Goal: Information Seeking & Learning: Learn about a topic

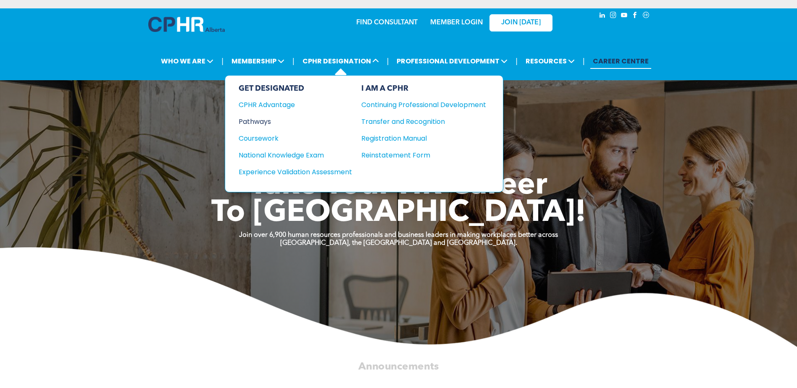
click at [256, 119] on div "Pathways" at bounding box center [290, 121] width 102 height 11
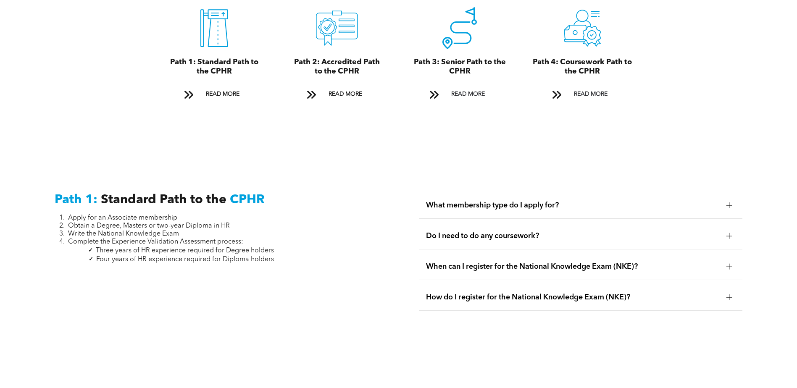
scroll to position [1093, 0]
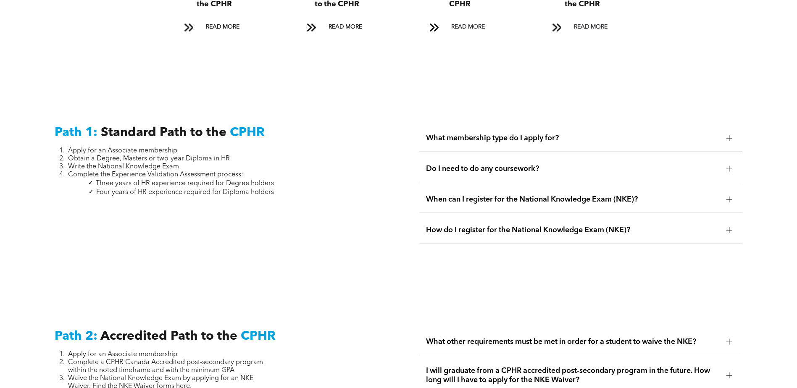
click at [557, 134] on span "What membership type do I apply for?" at bounding box center [573, 138] width 294 height 9
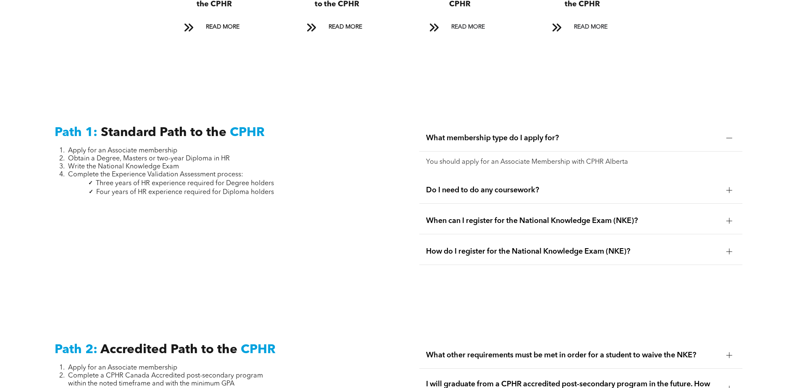
click at [557, 134] on span "What membership type do I apply for?" at bounding box center [573, 138] width 294 height 9
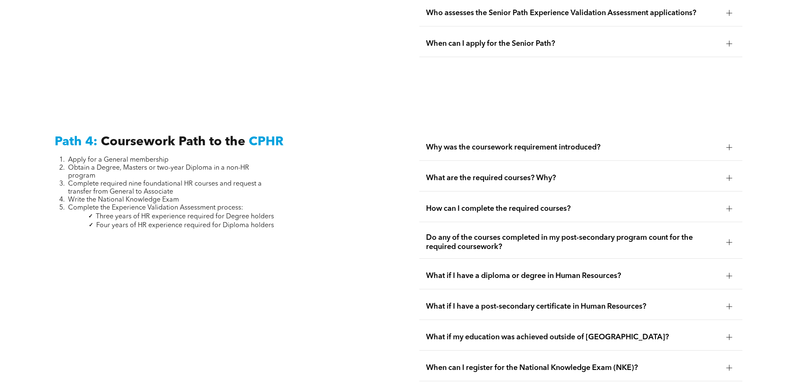
scroll to position [2438, 0]
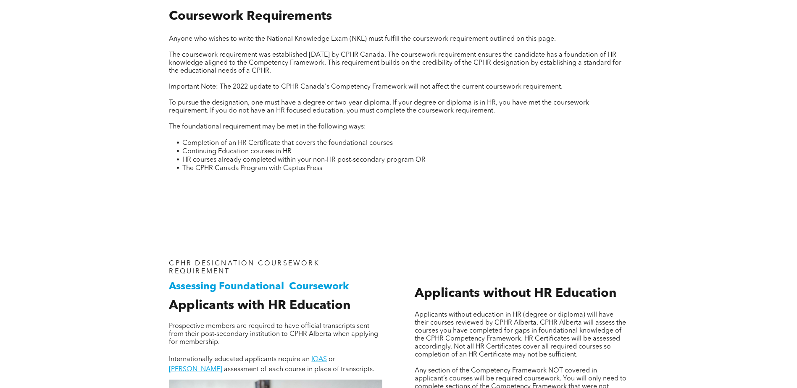
scroll to position [378, 0]
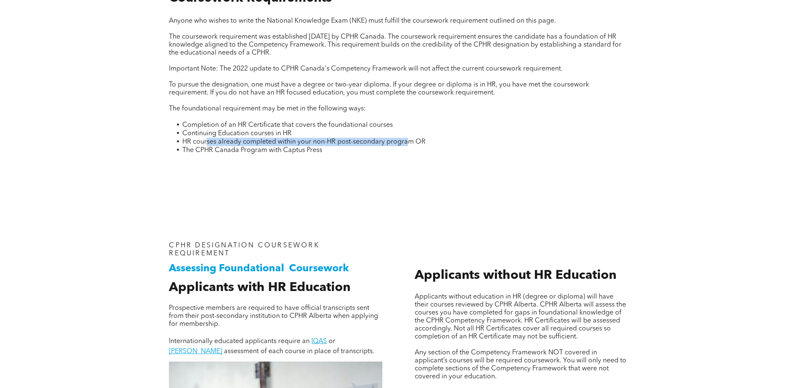
drag, startPoint x: 207, startPoint y: 140, endPoint x: 409, endPoint y: 143, distance: 201.8
click at [409, 143] on span "HR courses already completed within your non-HR post-secondary program OR" at bounding box center [303, 142] width 243 height 7
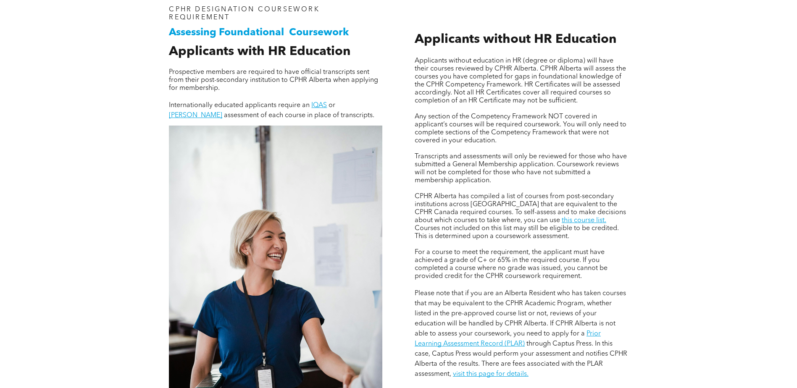
scroll to position [630, 0]
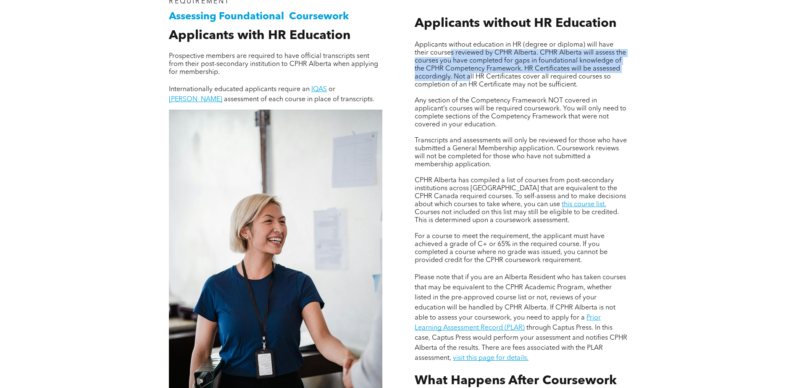
drag, startPoint x: 451, startPoint y: 52, endPoint x: 469, endPoint y: 77, distance: 31.0
click at [469, 77] on span "Applicants without education in HR (degree or diploma) will have their courses …" at bounding box center [520, 65] width 211 height 47
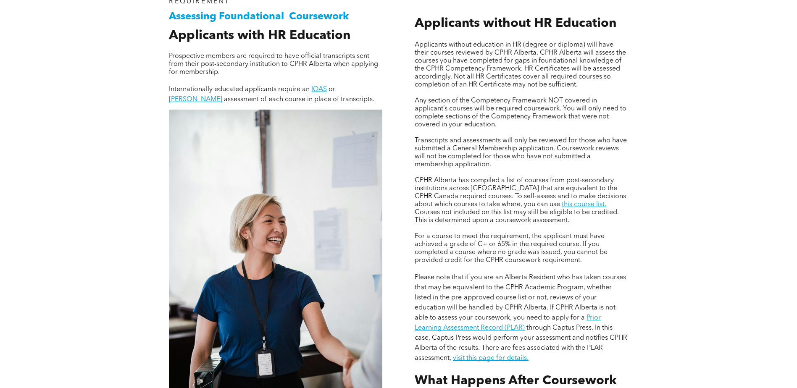
drag, startPoint x: 469, startPoint y: 77, endPoint x: 589, endPoint y: 79, distance: 119.8
click at [589, 79] on span "Applicants without education in HR (degree or diploma) will have their courses …" at bounding box center [520, 65] width 211 height 47
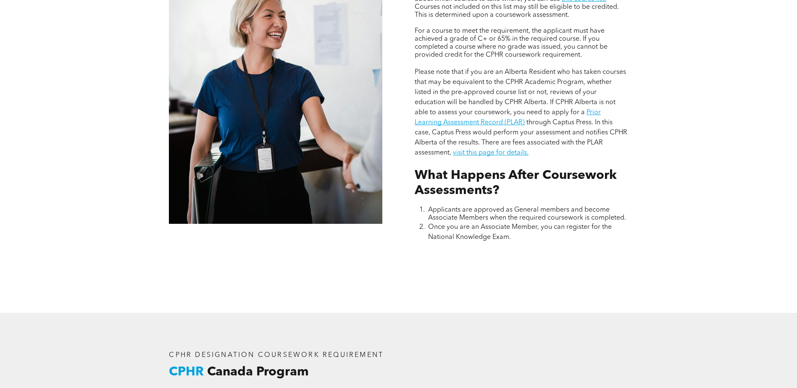
scroll to position [841, 0]
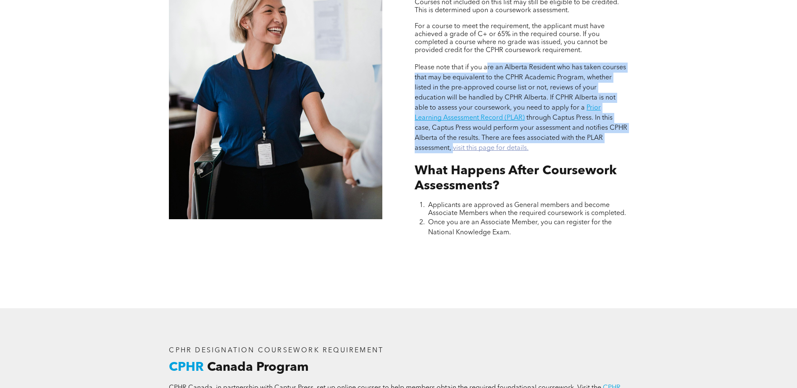
drag, startPoint x: 488, startPoint y: 65, endPoint x: 453, endPoint y: 150, distance: 92.3
click at [453, 150] on p "Please note that if you are an Alberta Resident who has taken courses that may …" at bounding box center [522, 108] width 214 height 91
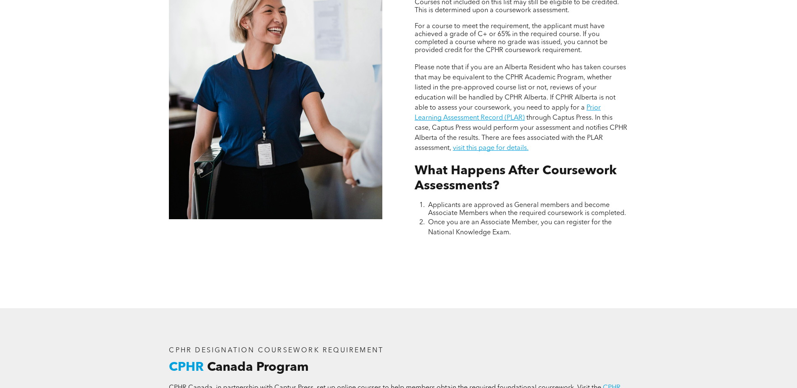
click at [648, 142] on div "Assessing Foundational Coursework CPHR DESIGNATION COURSEWORK REQUIREMENT Appli…" at bounding box center [399, 24] width 504 height 567
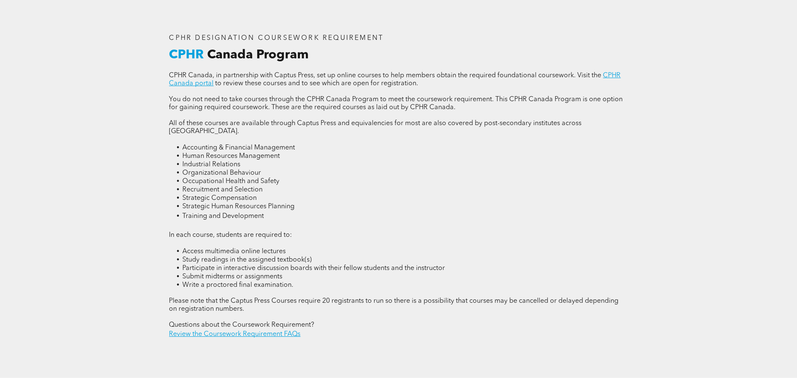
scroll to position [1135, 0]
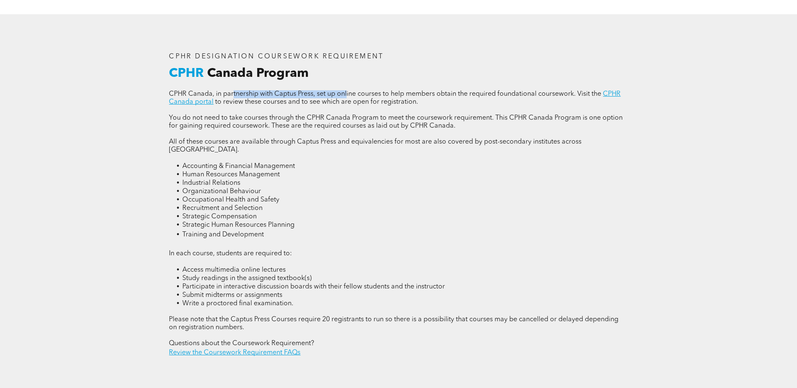
drag, startPoint x: 234, startPoint y: 92, endPoint x: 346, endPoint y: 96, distance: 112.7
click at [346, 96] on span "CPHR Canada, in partnership with Captus Press, set up online courses to help me…" at bounding box center [385, 94] width 432 height 7
drag, startPoint x: 346, startPoint y: 96, endPoint x: 346, endPoint y: 104, distance: 8.4
click at [346, 106] on p at bounding box center [398, 110] width 459 height 8
drag, startPoint x: 280, startPoint y: 340, endPoint x: 248, endPoint y: 336, distance: 31.7
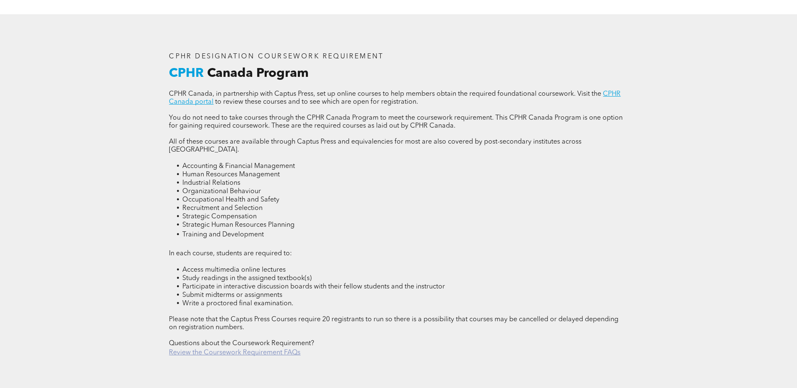
click at [248, 350] on link "Review the Coursework Requirement FAQs" at bounding box center [235, 353] width 132 height 7
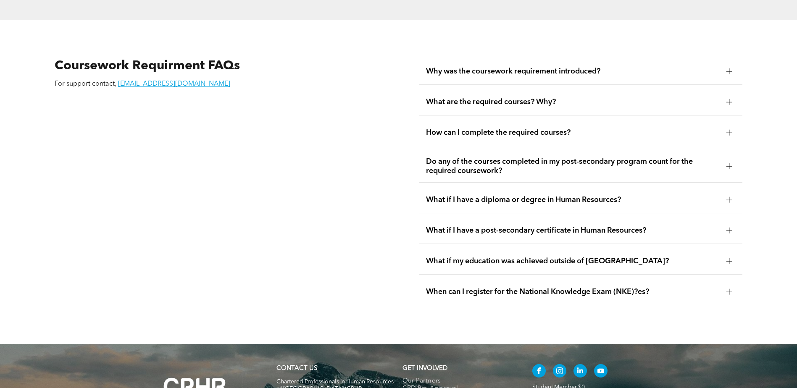
scroll to position [1516, 0]
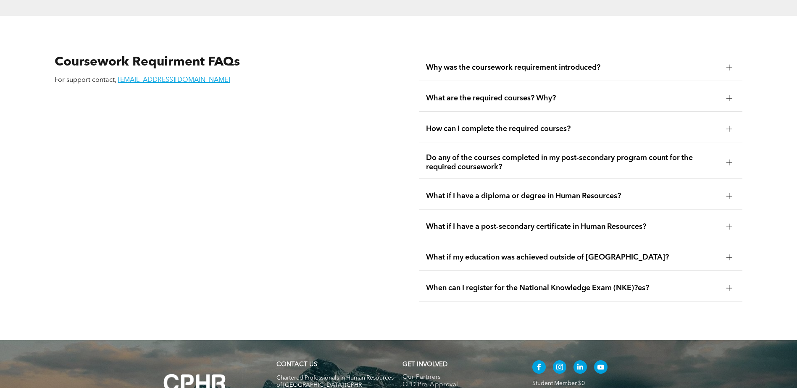
click at [567, 63] on span "Why was the coursework requirement introduced?" at bounding box center [573, 67] width 294 height 9
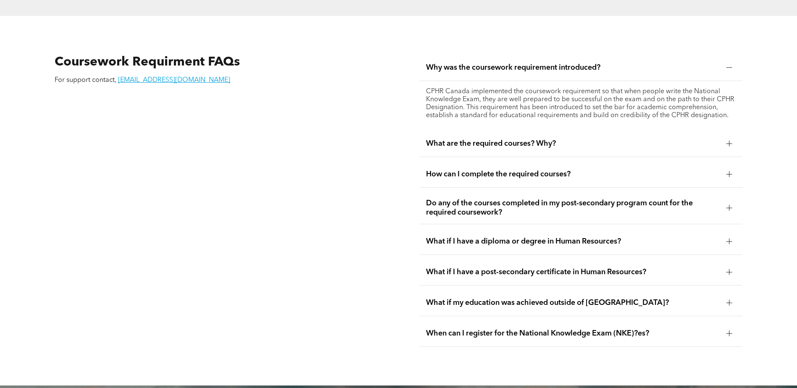
click at [553, 139] on span "What are the required courses? Why?" at bounding box center [573, 143] width 294 height 9
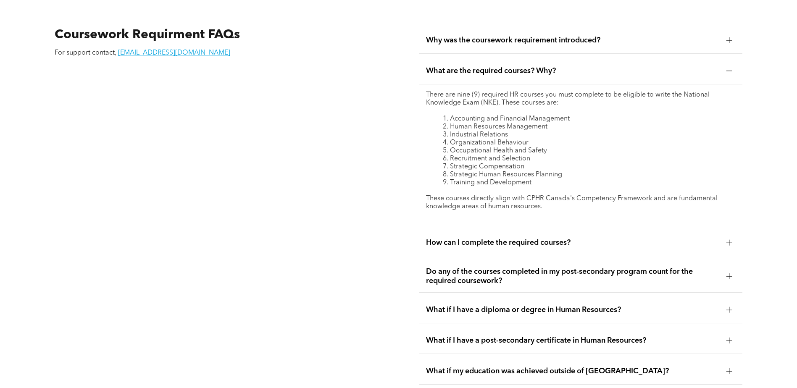
scroll to position [1558, 0]
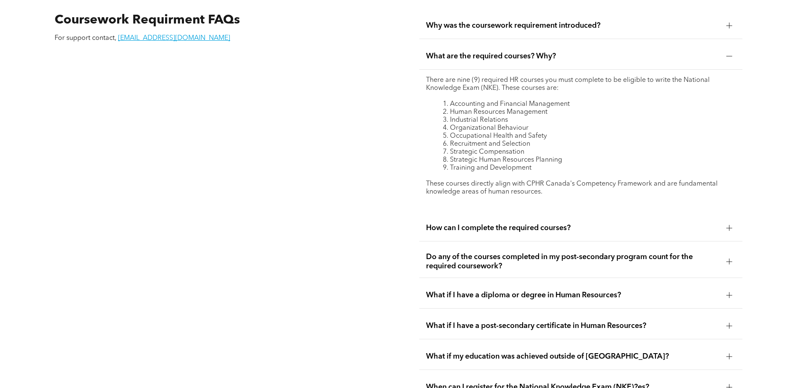
click at [487, 224] on span "How can I complete the required courses?" at bounding box center [573, 228] width 294 height 9
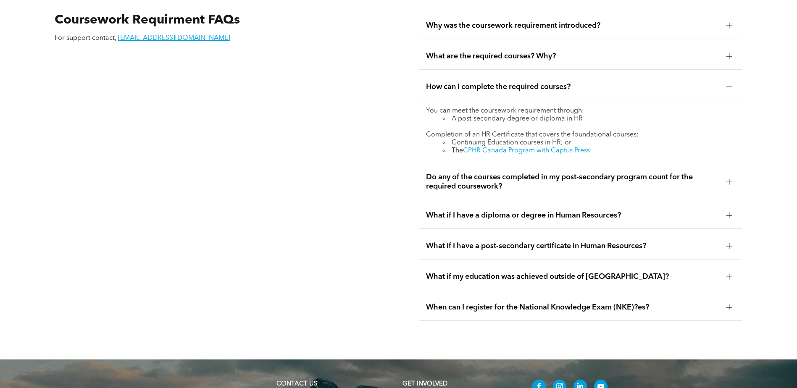
click at [492, 173] on span "Do any of the courses completed in my post-secondary program count for the requ…" at bounding box center [573, 182] width 294 height 18
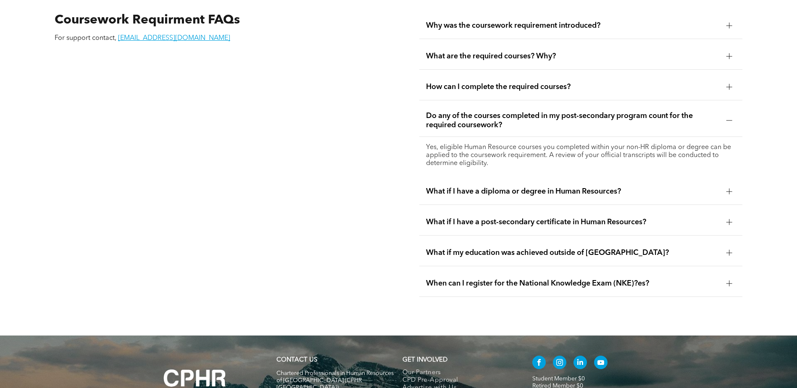
click at [492, 187] on span "What if I have a diploma or degree in Human Resources?" at bounding box center [573, 191] width 294 height 9
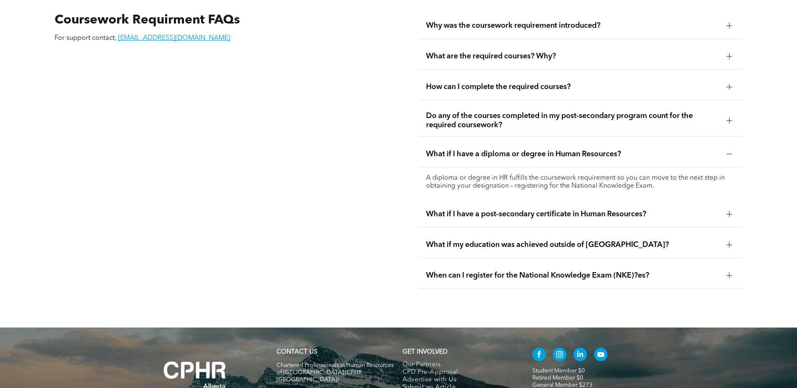
click at [498, 111] on span "Do any of the courses completed in my post-secondary program count for the requ…" at bounding box center [573, 120] width 294 height 18
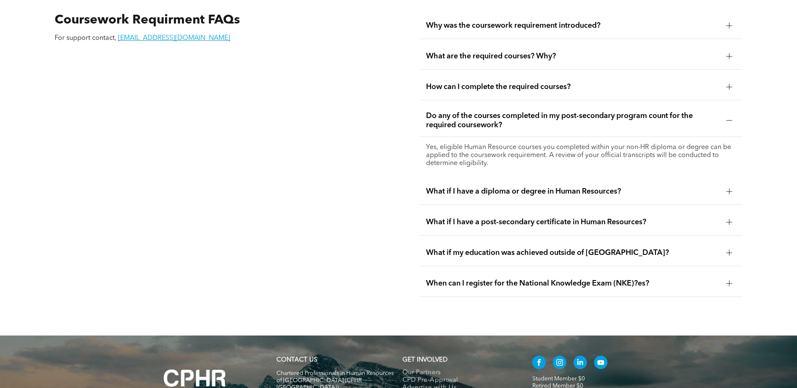
click at [448, 187] on span "What if I have a diploma or degree in Human Resources?" at bounding box center [573, 191] width 294 height 9
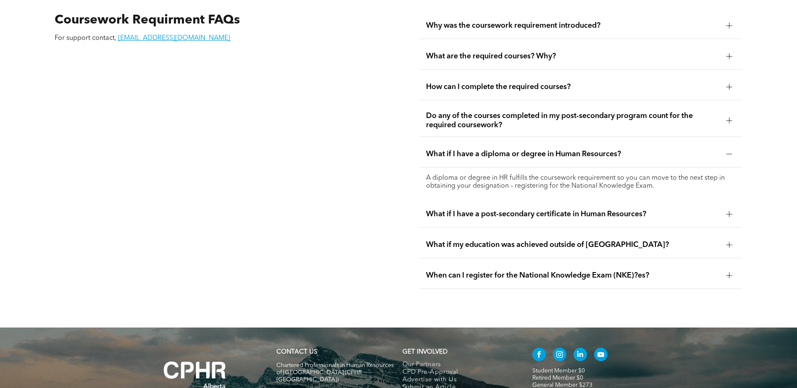
click at [557, 204] on div "What if I have a post-secondary certificate in Human Resources?" at bounding box center [580, 214] width 323 height 26
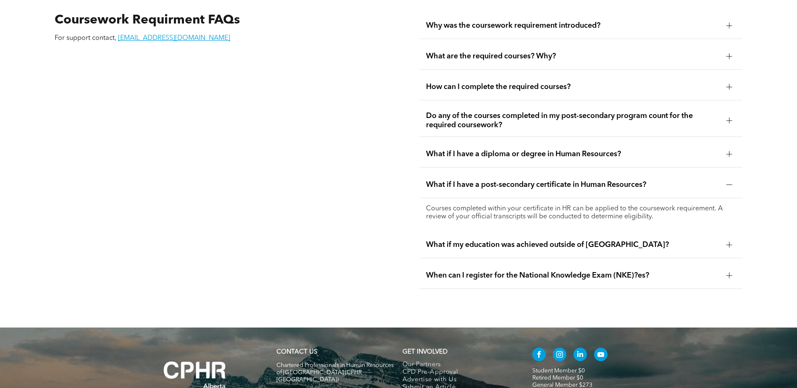
click at [551, 240] on span "What if my education was achieved outside of [GEOGRAPHIC_DATA]?" at bounding box center [573, 244] width 294 height 9
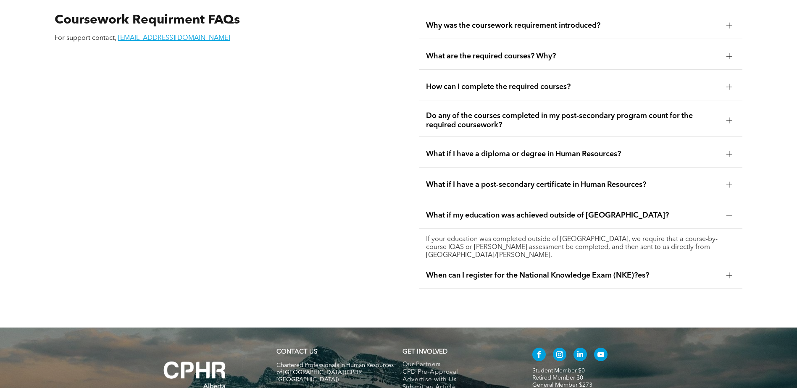
click at [540, 271] on span "When can I register for the National Knowledge Exam (NKE)?es?" at bounding box center [573, 275] width 294 height 9
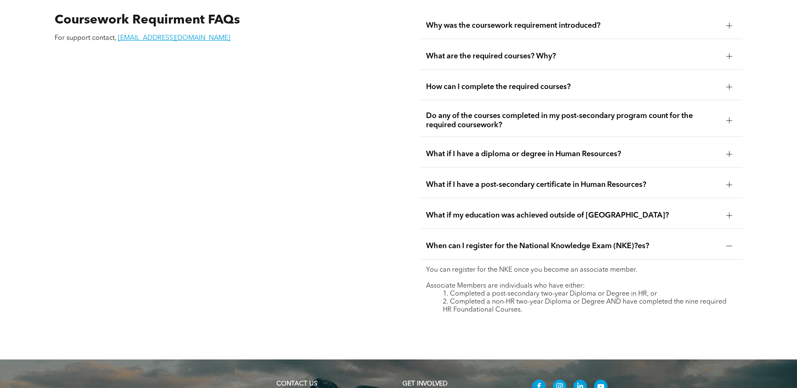
click at [548, 211] on span "What if my education was achieved outside of [GEOGRAPHIC_DATA]?" at bounding box center [573, 215] width 294 height 9
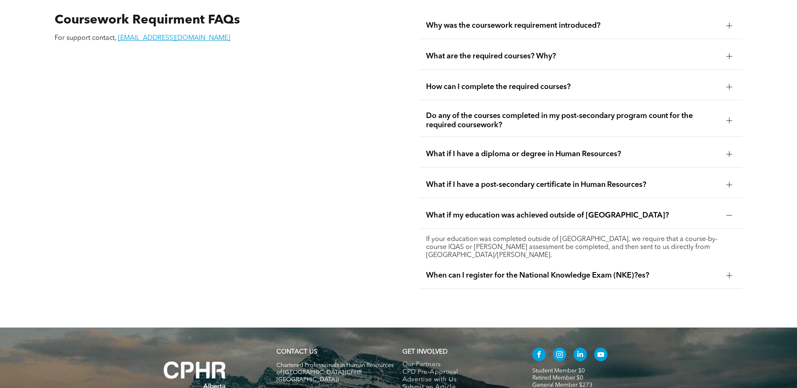
click at [564, 271] on span "When can I register for the National Knowledge Exam (NKE)?es?" at bounding box center [573, 275] width 294 height 9
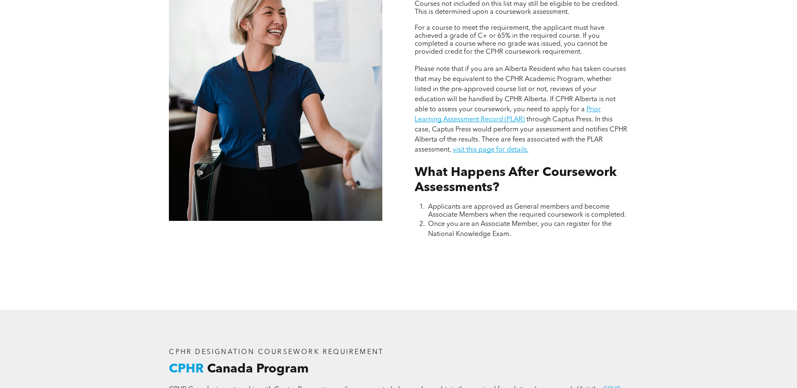
scroll to position [834, 0]
